Goal: Task Accomplishment & Management: Manage account settings

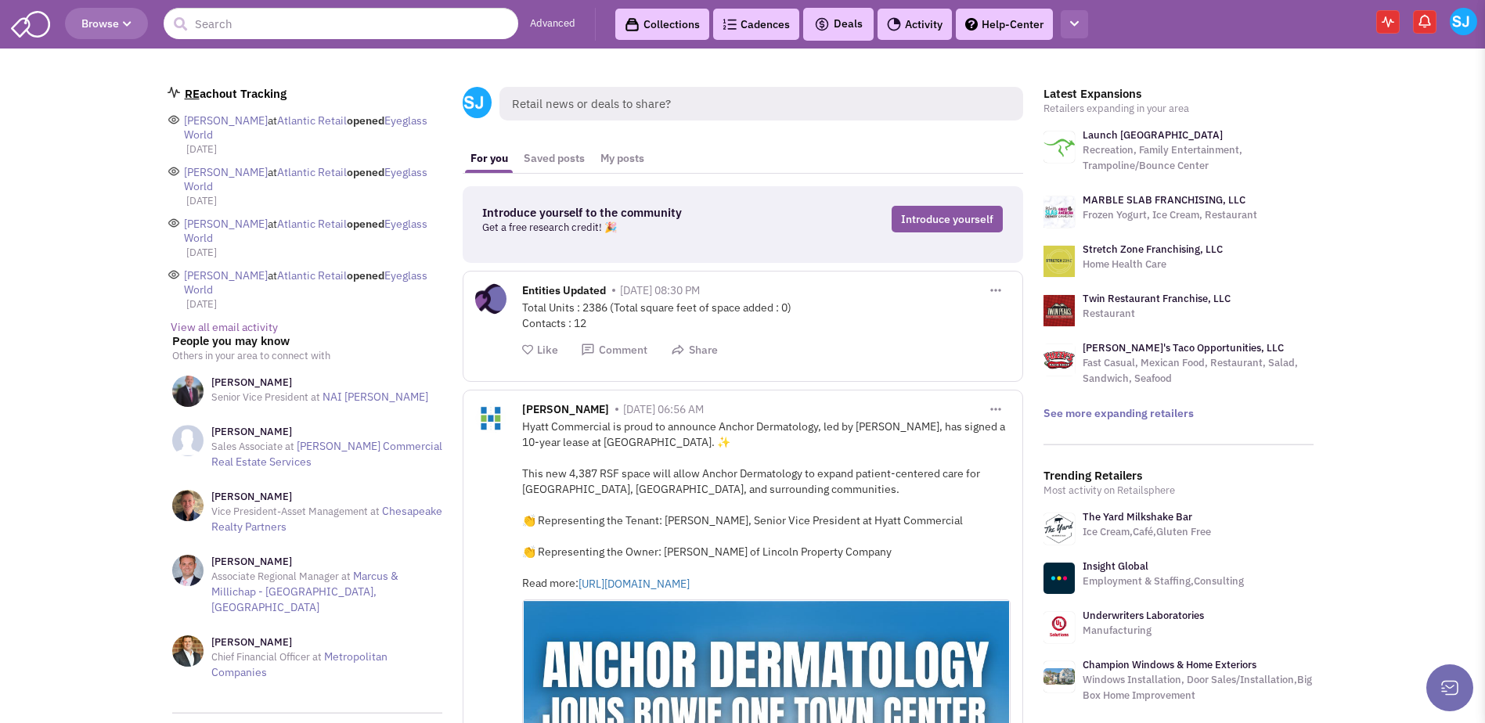
click at [1077, 25] on icon "button" at bounding box center [1074, 24] width 9 height 10
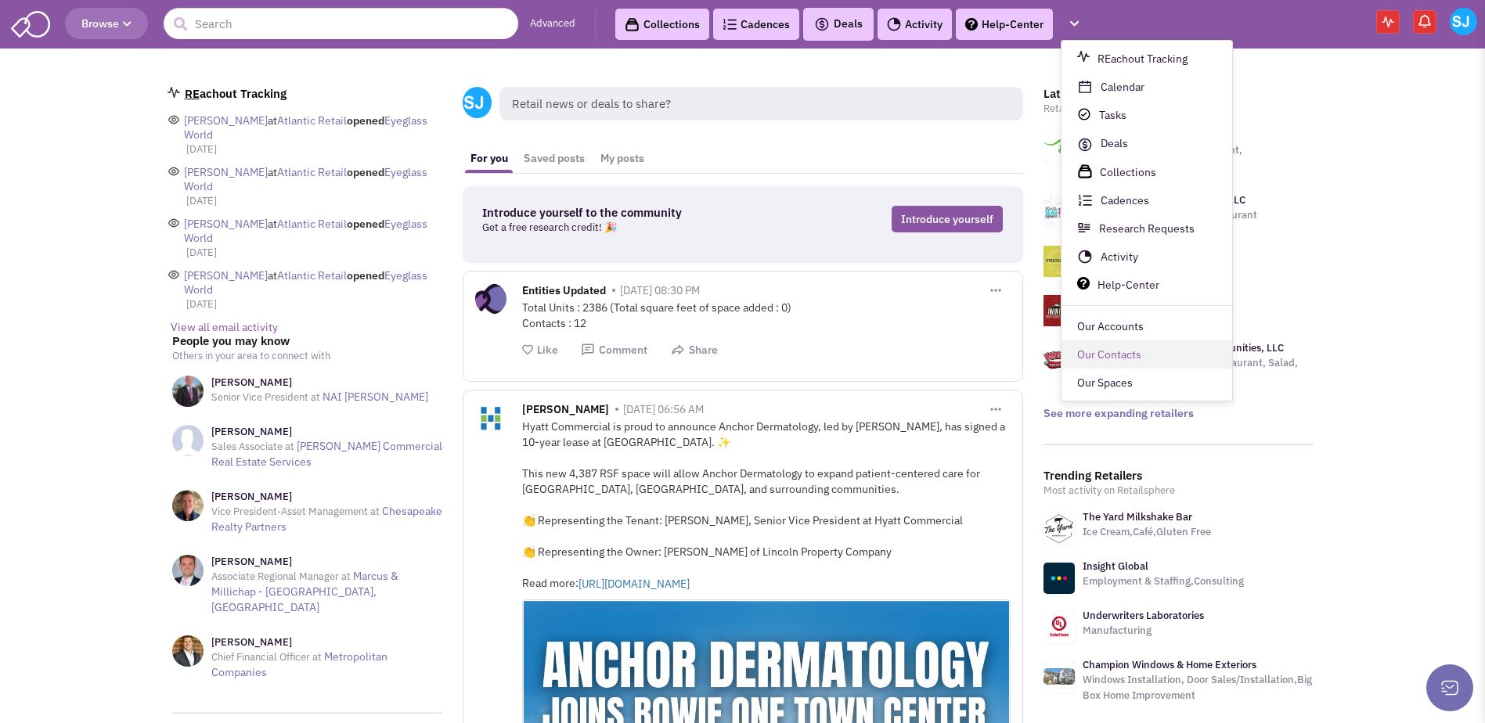
click at [1103, 362] on link "Our Contacts" at bounding box center [1146, 355] width 171 height 28
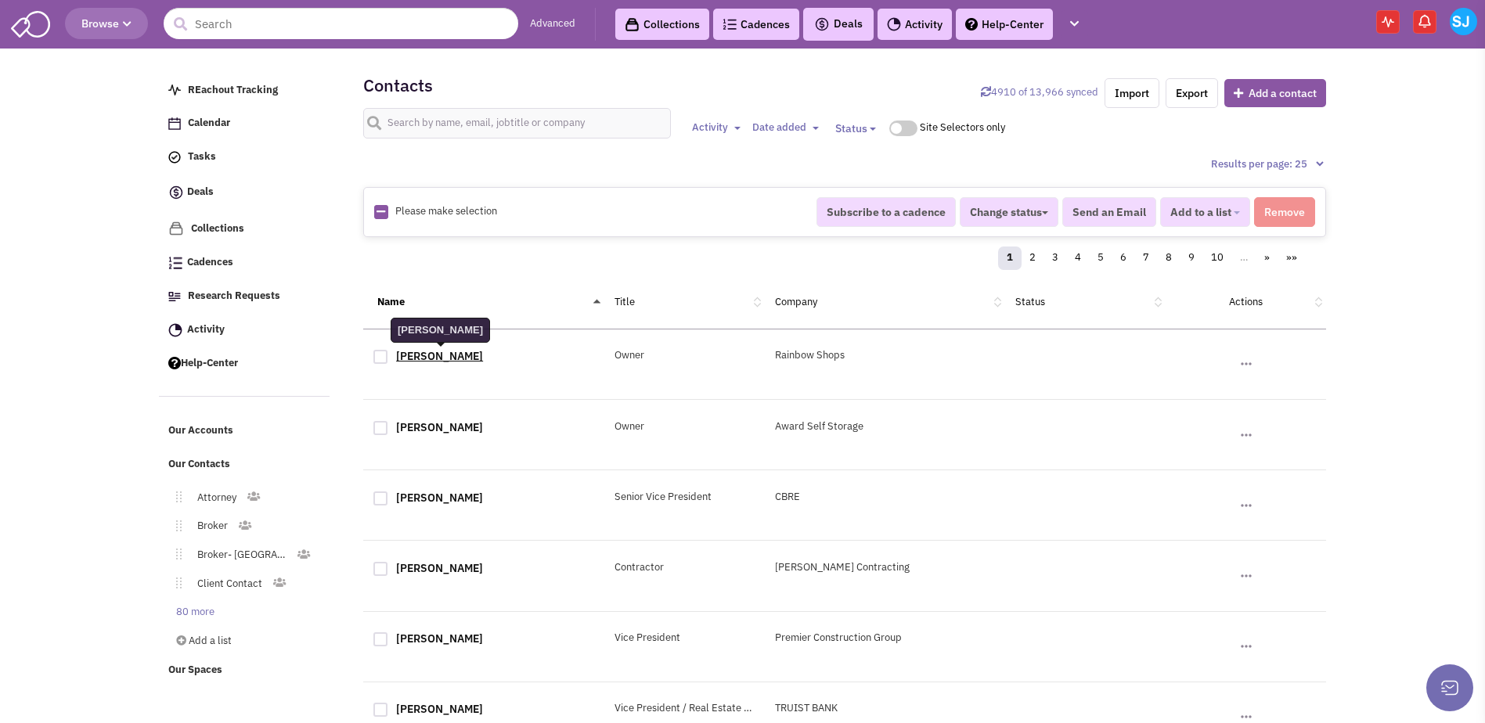
click at [457, 351] on link "[PERSON_NAME]" at bounding box center [439, 356] width 87 height 14
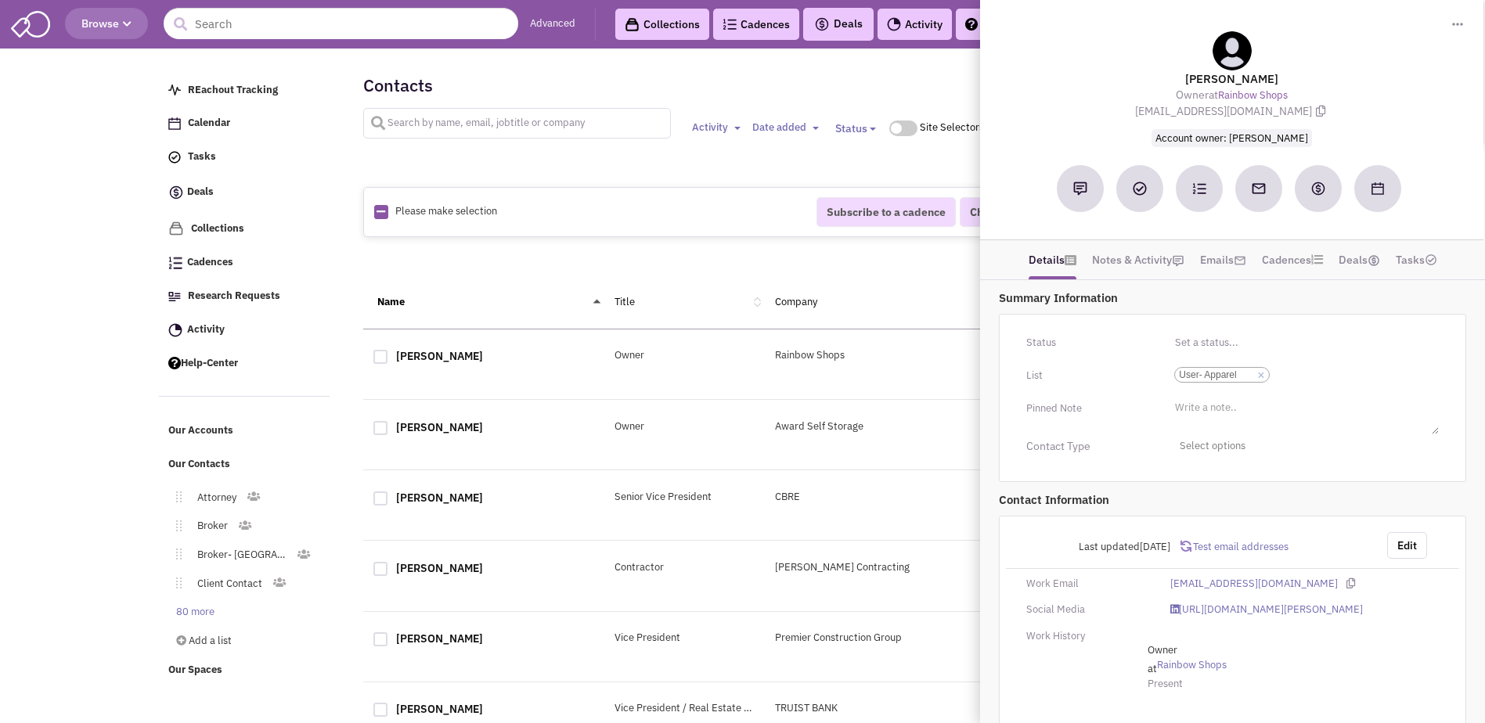
click at [421, 119] on input "text" at bounding box center [517, 123] width 308 height 31
type input "abe che"
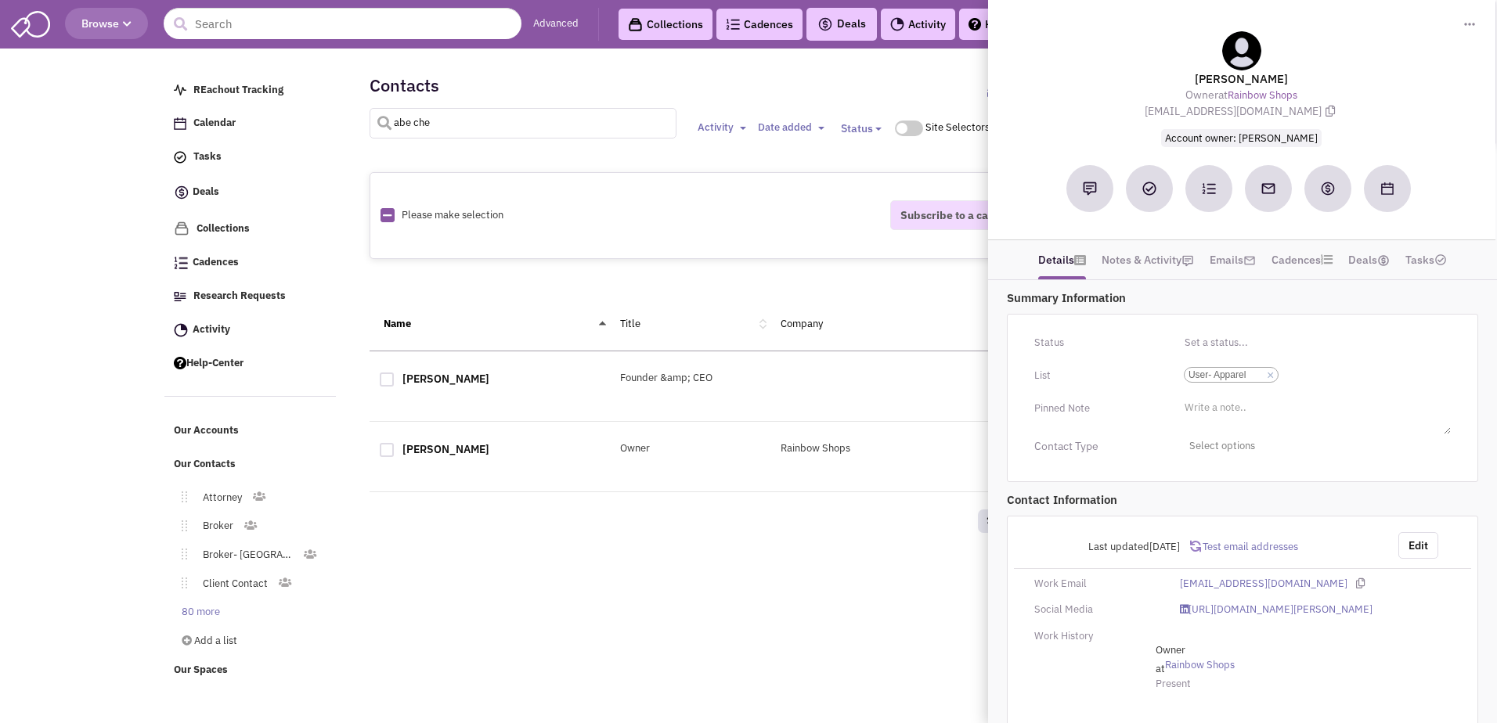
select select
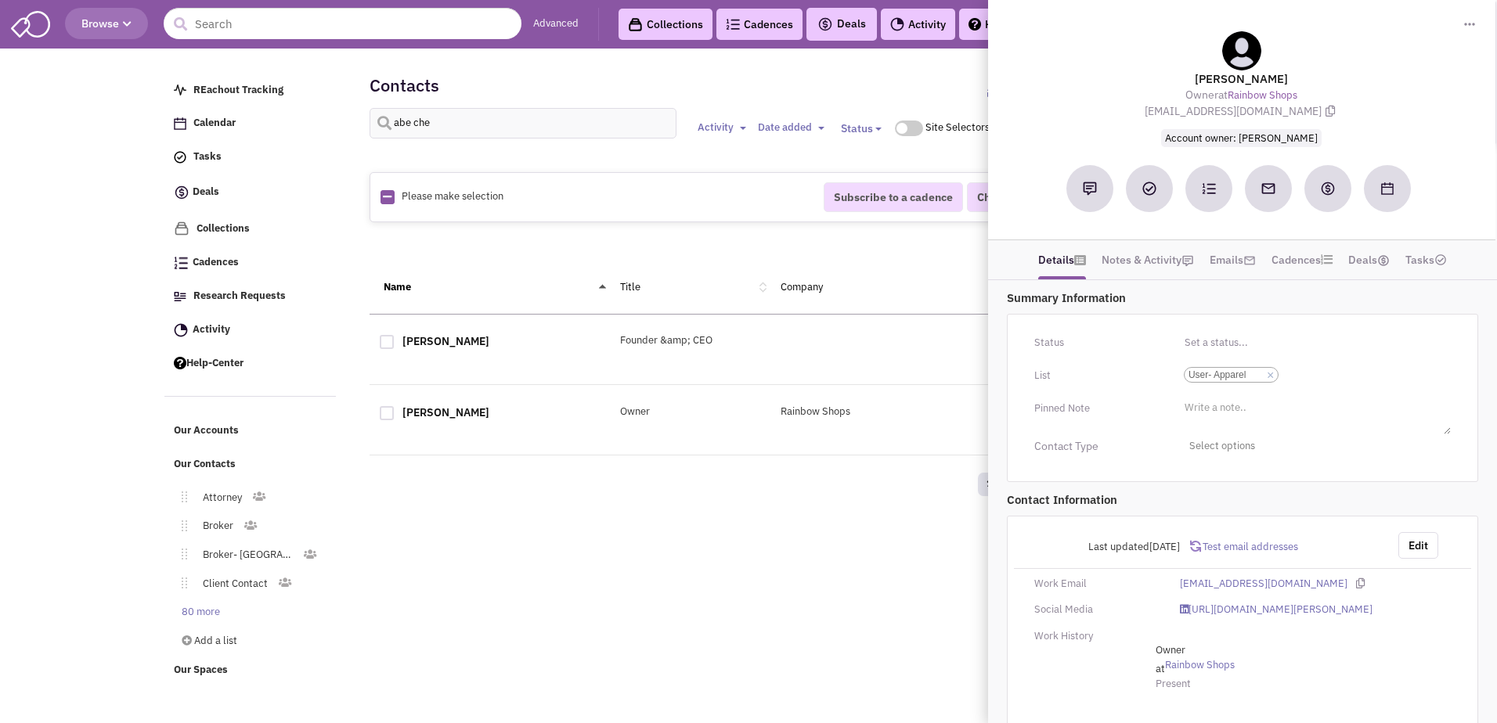
click at [668, 520] on div "Retailsphere Support Message Send REachout Tracking Calendar Tasks Completed Ta…" at bounding box center [748, 371] width 1174 height 636
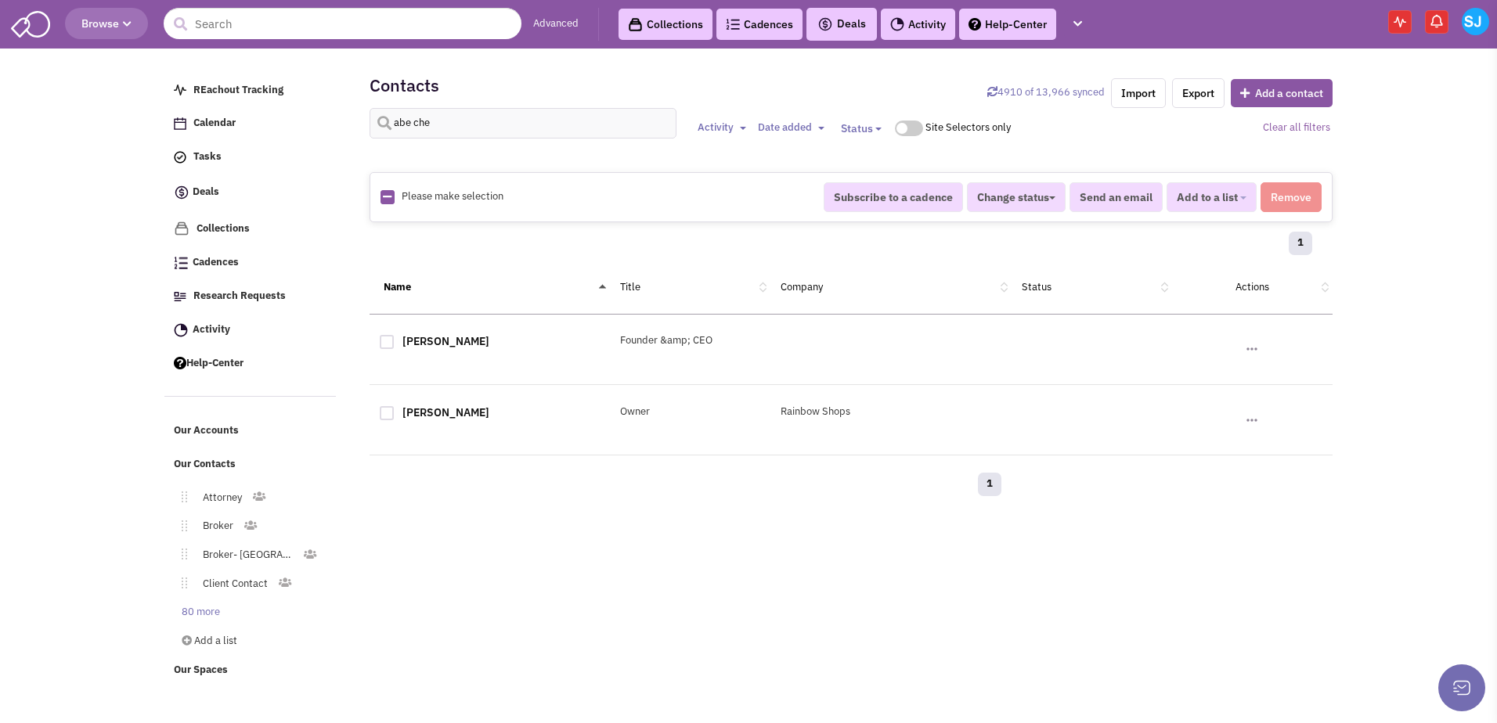
click at [388, 339] on div at bounding box center [387, 342] width 14 height 14
click at [395, 339] on input "checkbox" at bounding box center [400, 343] width 10 height 10
checkbox input "true"
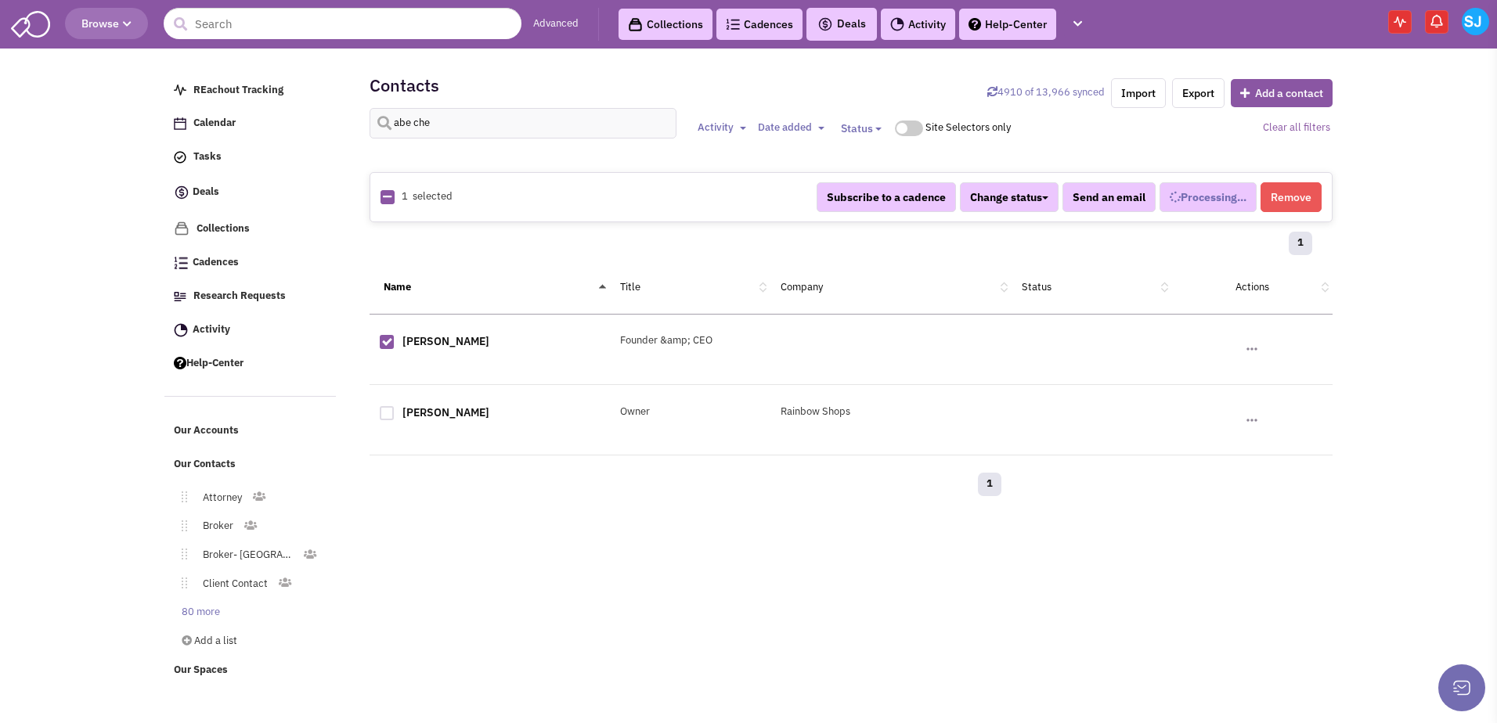
select select
click at [1304, 200] on button "Remove" at bounding box center [1290, 197] width 61 height 30
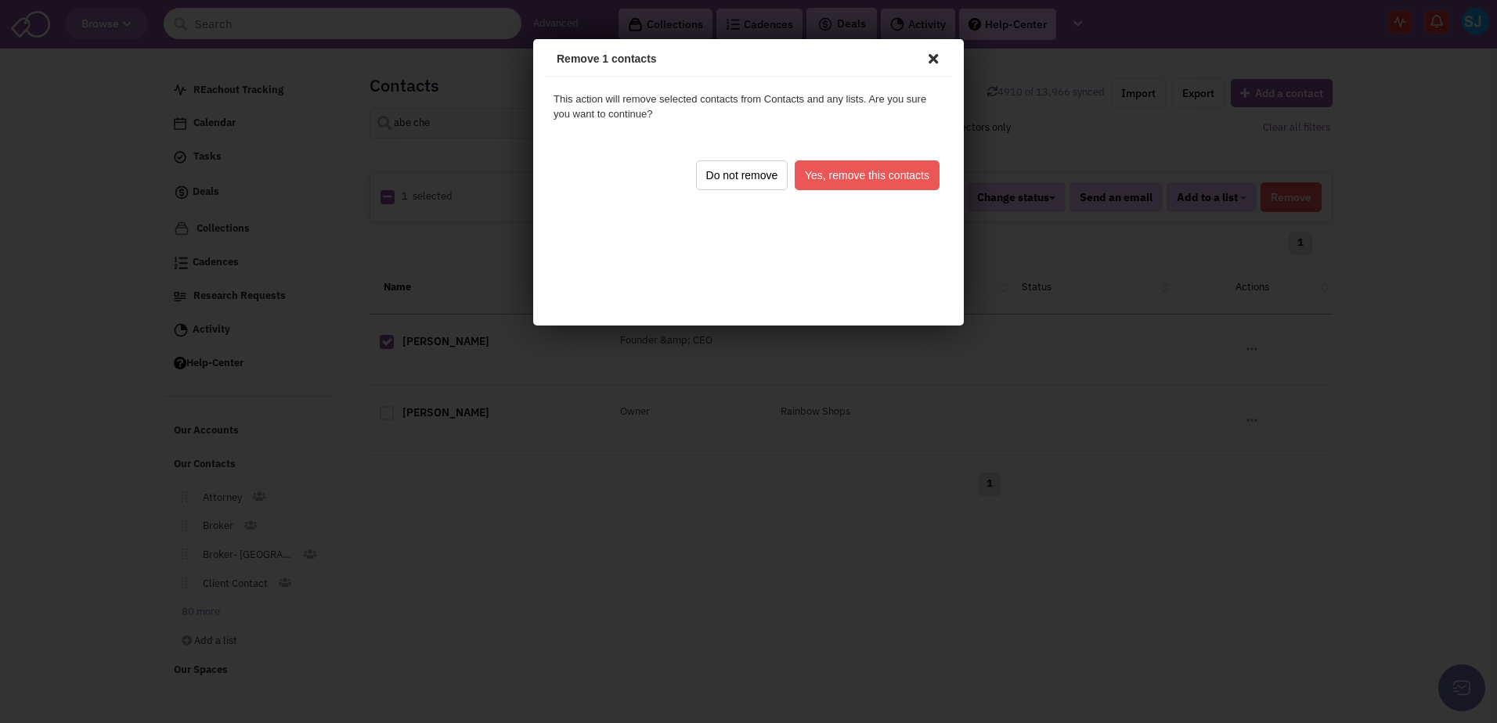
click at [902, 169] on button "Yes, remove this contacts" at bounding box center [864, 173] width 145 height 30
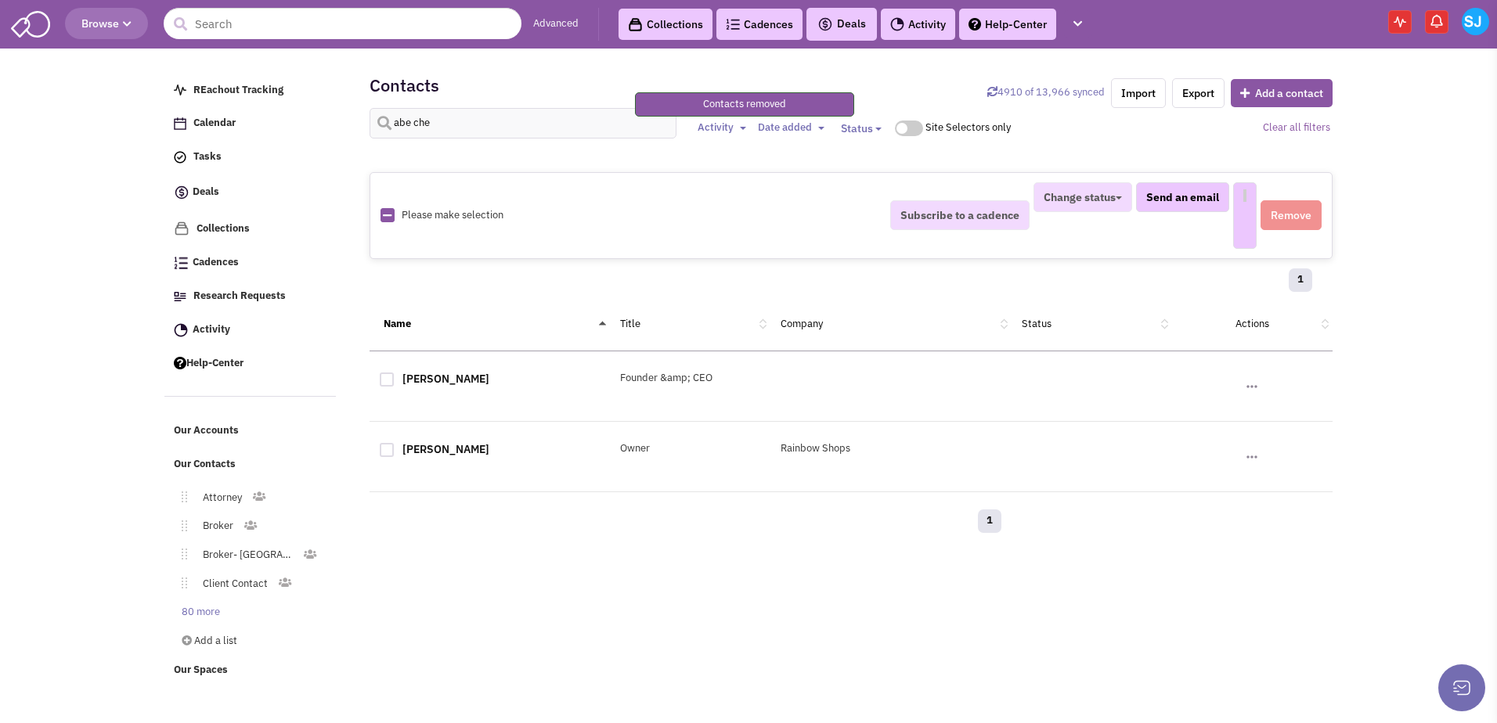
select select
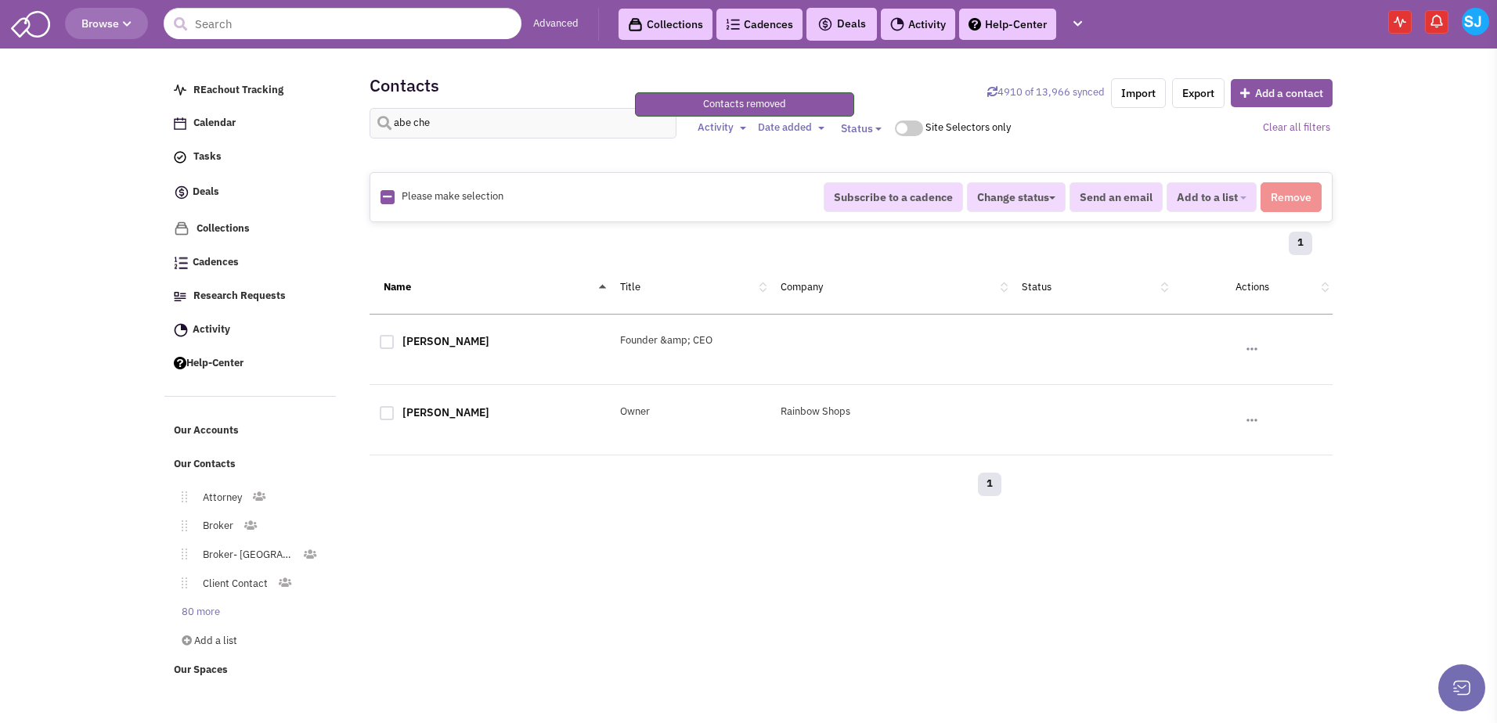
click at [1479, 15] on img at bounding box center [1474, 21] width 27 height 27
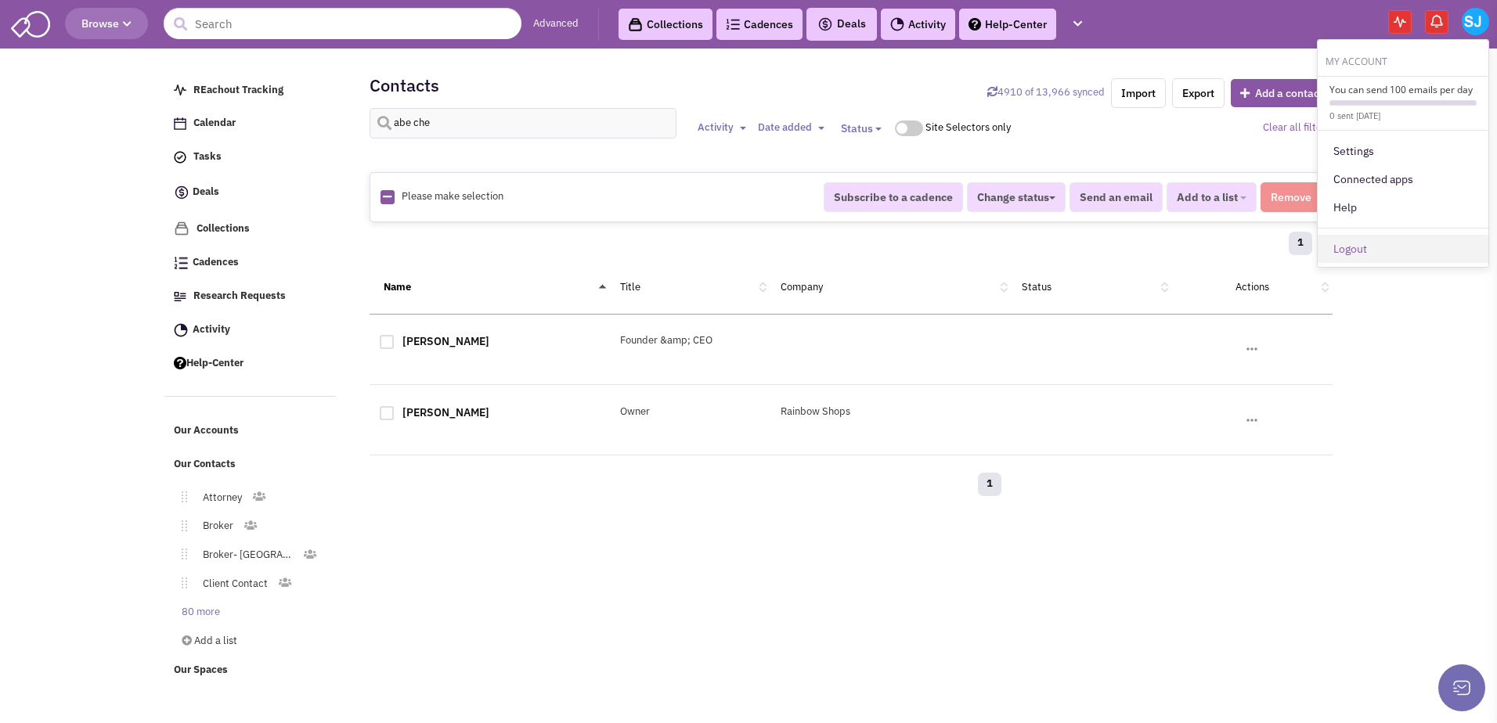
drag, startPoint x: 1373, startPoint y: 254, endPoint x: 1361, endPoint y: 244, distance: 15.0
click at [1361, 244] on link "Logout" at bounding box center [1402, 249] width 171 height 28
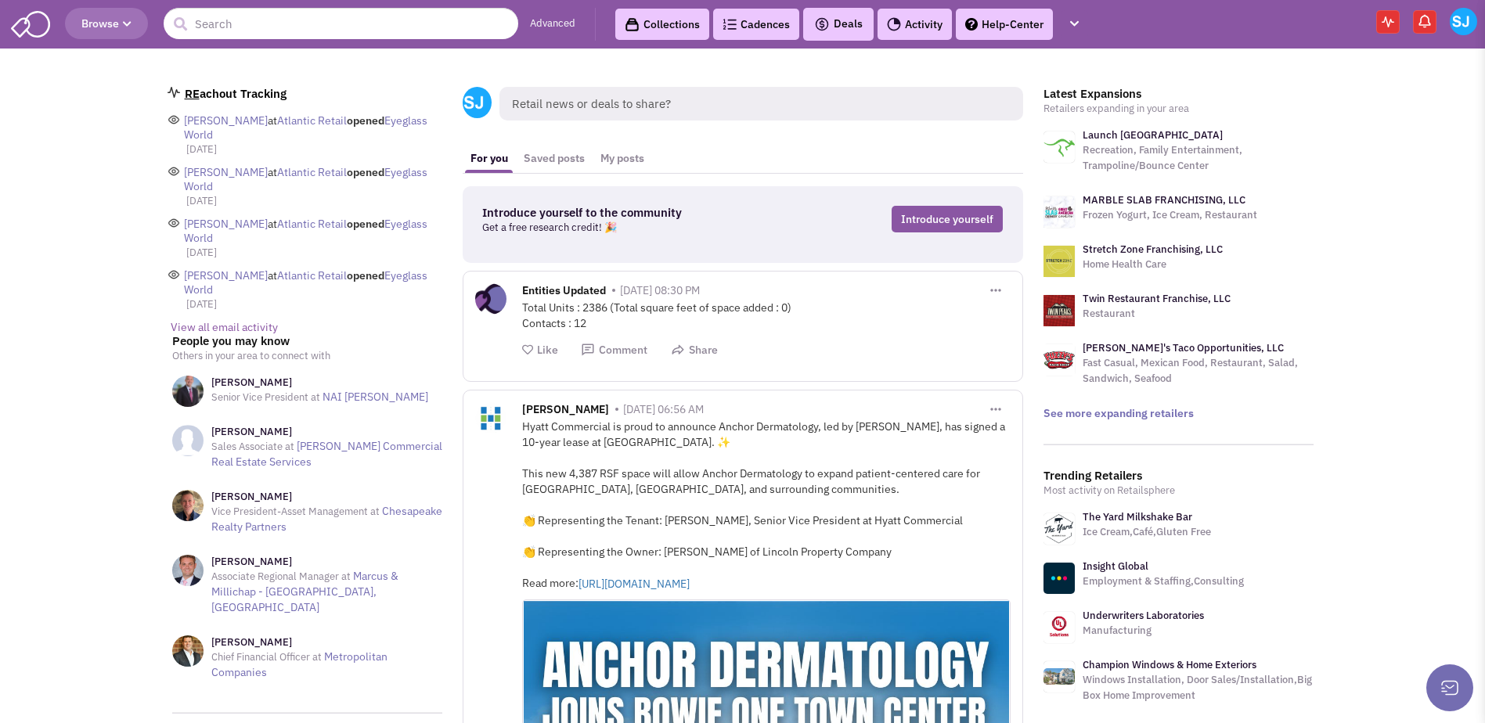
click at [1475, 11] on li "My Account You can send 100 emails per day 0 sent today Settings Help Logout" at bounding box center [1463, 21] width 27 height 27
click at [1461, 20] on img at bounding box center [1463, 21] width 27 height 27
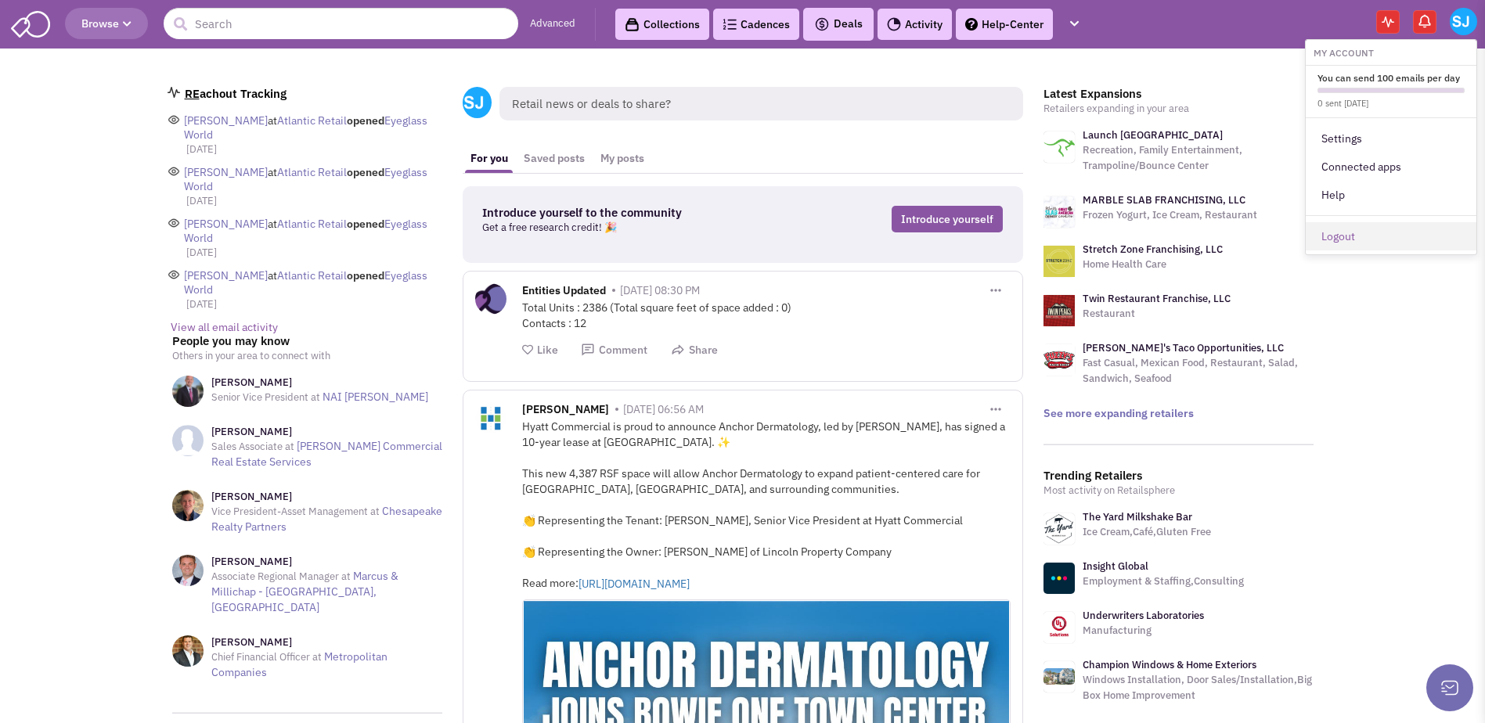
click at [1359, 234] on link "Logout" at bounding box center [1391, 236] width 171 height 28
